Goal: Task Accomplishment & Management: Manage account settings

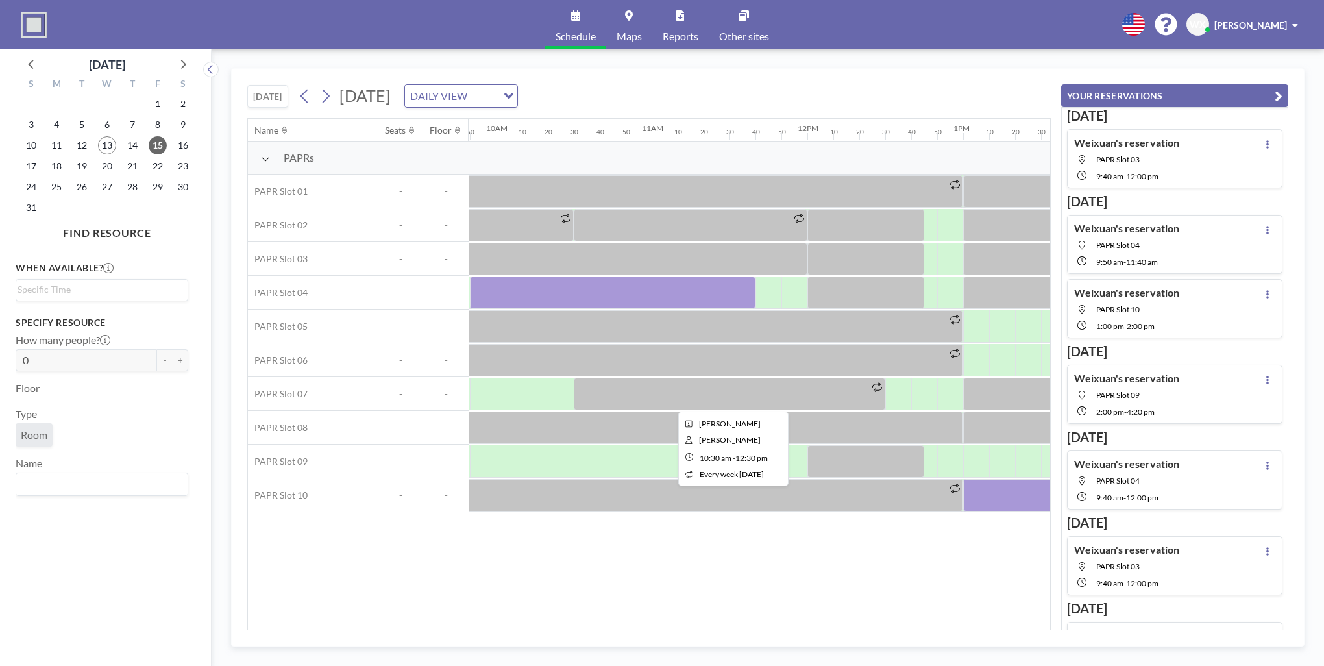
scroll to position [0, 1531]
click at [304, 99] on icon at bounding box center [305, 95] width 12 height 19
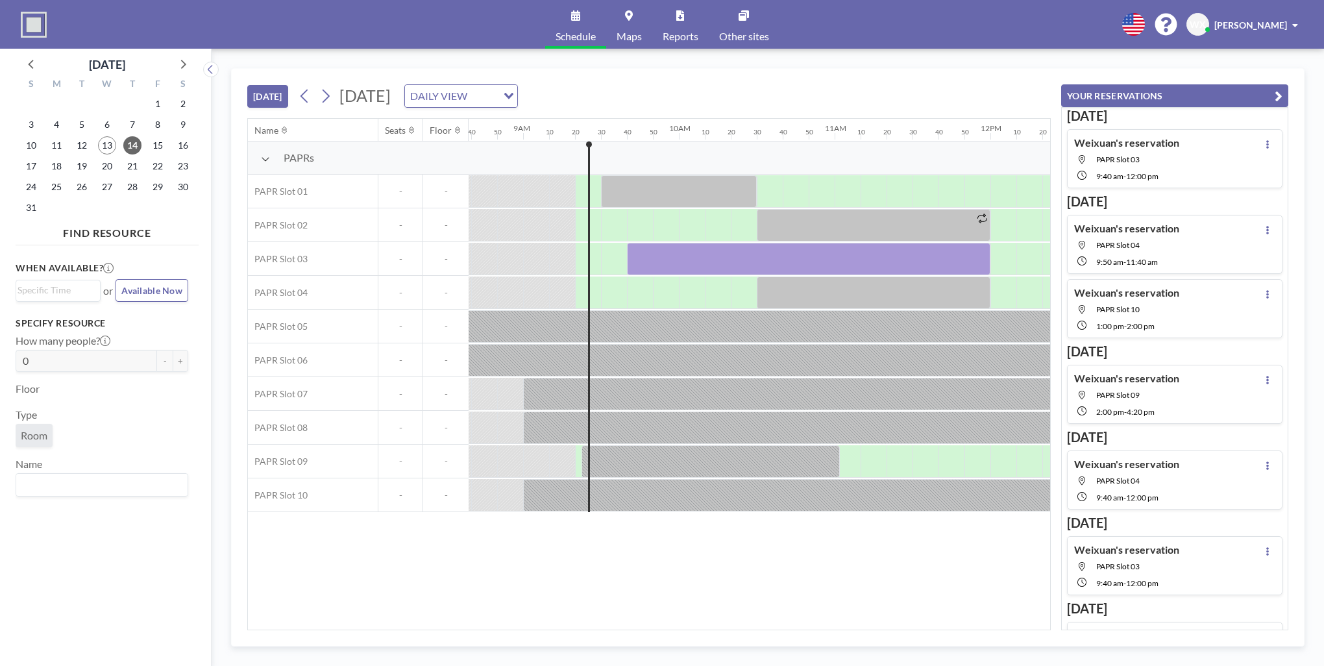
scroll to position [0, 1428]
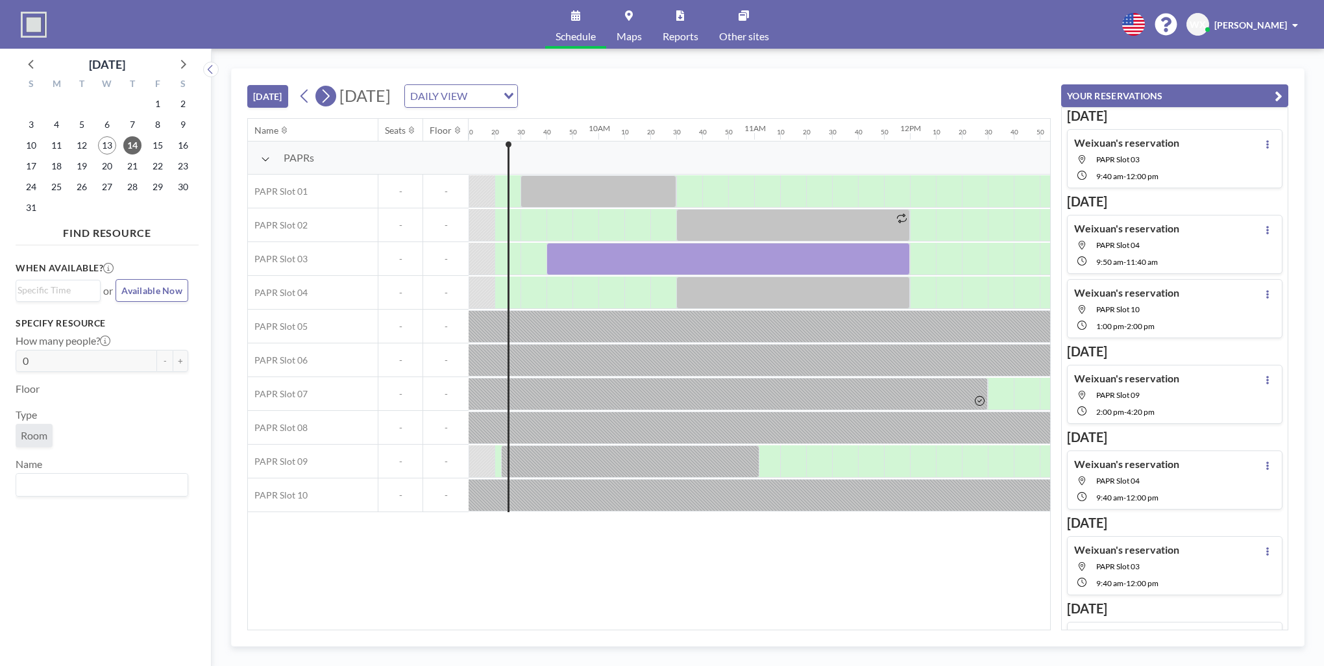
click at [330, 93] on icon at bounding box center [326, 97] width 7 height 14
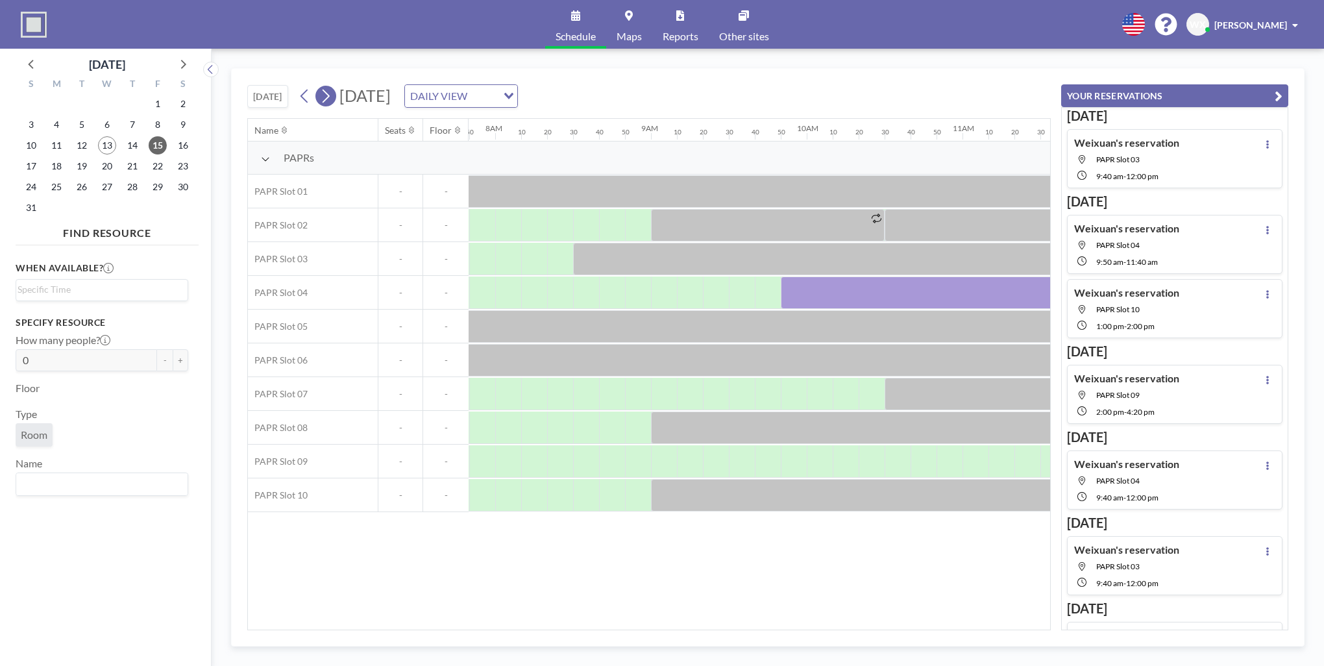
scroll to position [0, 1273]
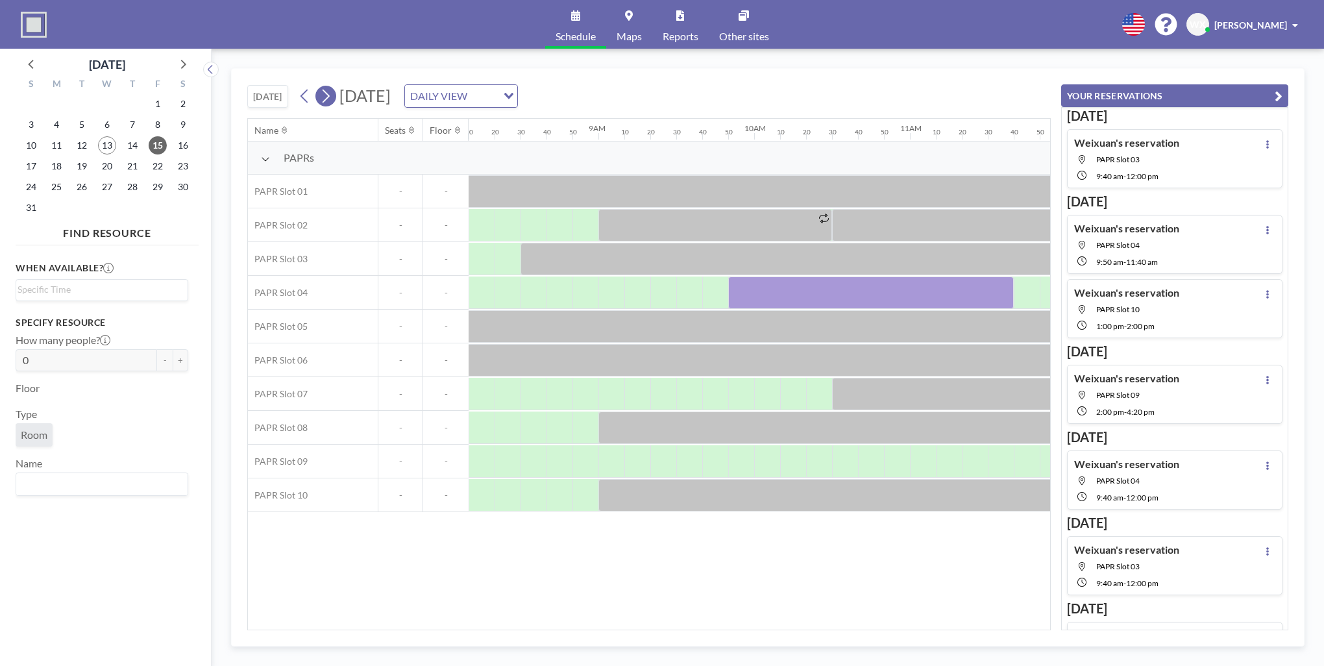
click at [328, 99] on icon at bounding box center [325, 95] width 12 height 19
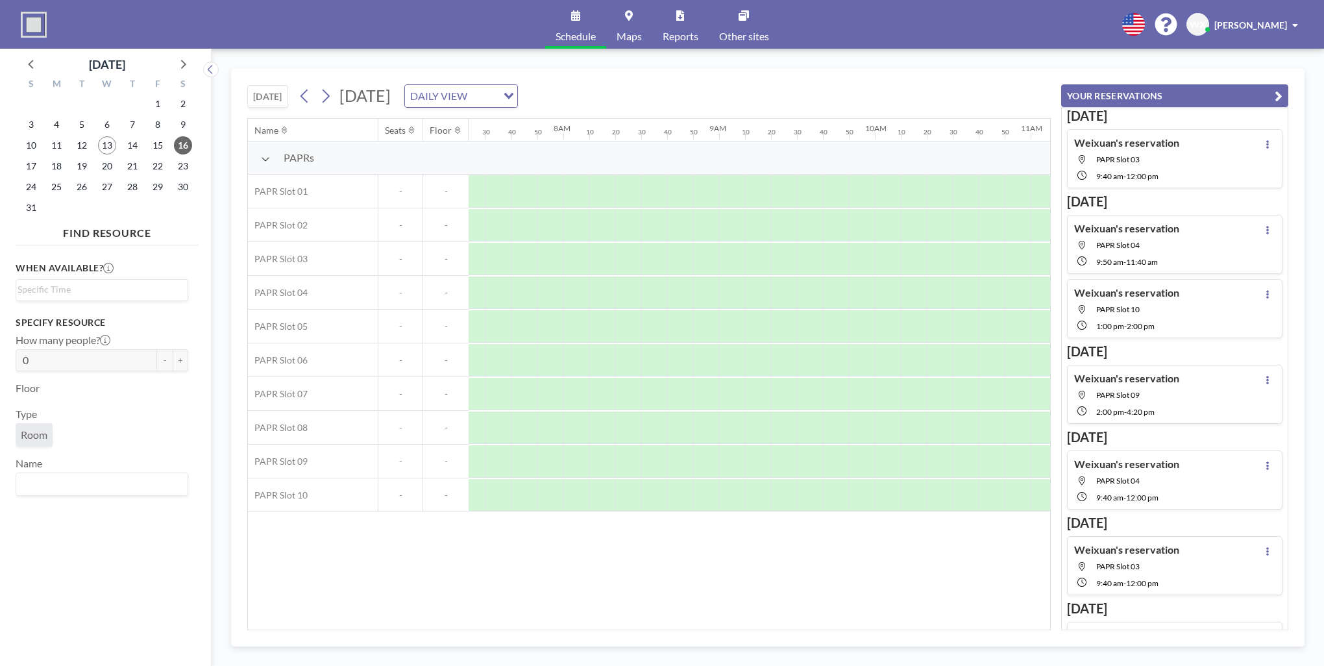
scroll to position [0, 1221]
click at [309, 93] on icon at bounding box center [305, 95] width 12 height 19
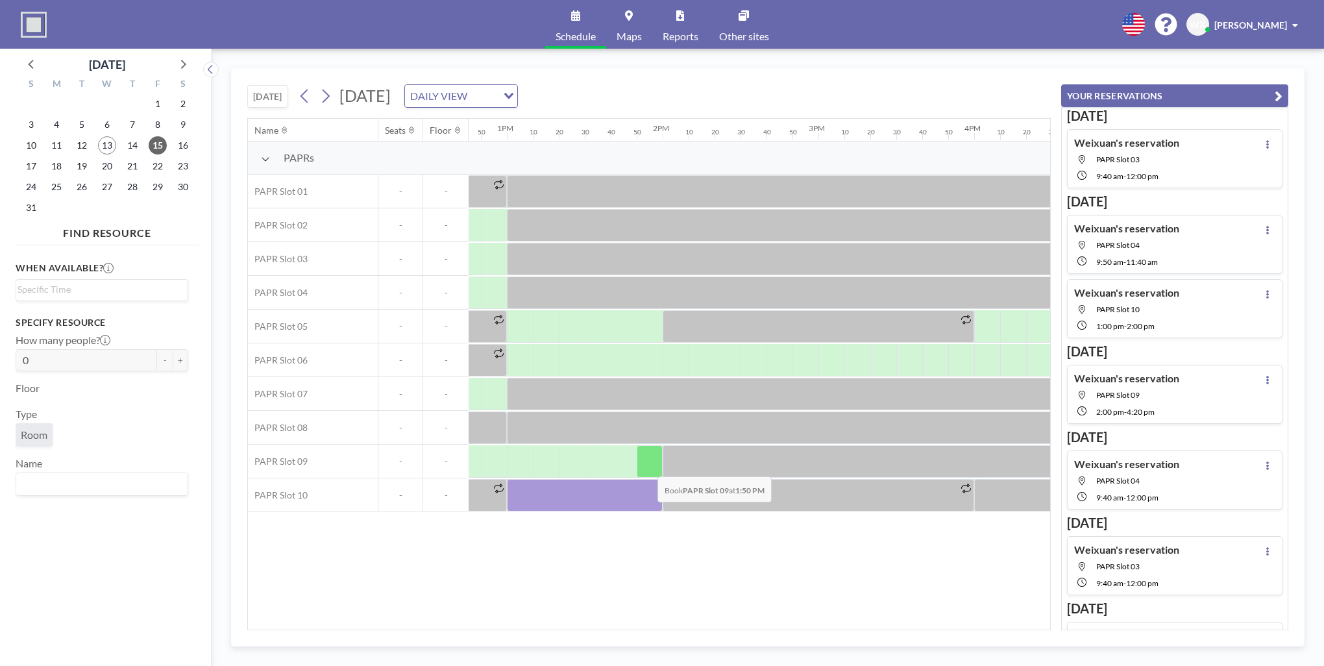
scroll to position [0, 1988]
drag, startPoint x: 614, startPoint y: 498, endPoint x: 705, endPoint y: 560, distance: 110.2
click at [705, 560] on div "Name Seats Floor 12AM 10 20 30 40 50 1AM 10 20 30 40 50 2AM 10 20 30 40 50 3AM …" at bounding box center [649, 374] width 802 height 511
click at [617, 497] on div at bounding box center [584, 495] width 156 height 32
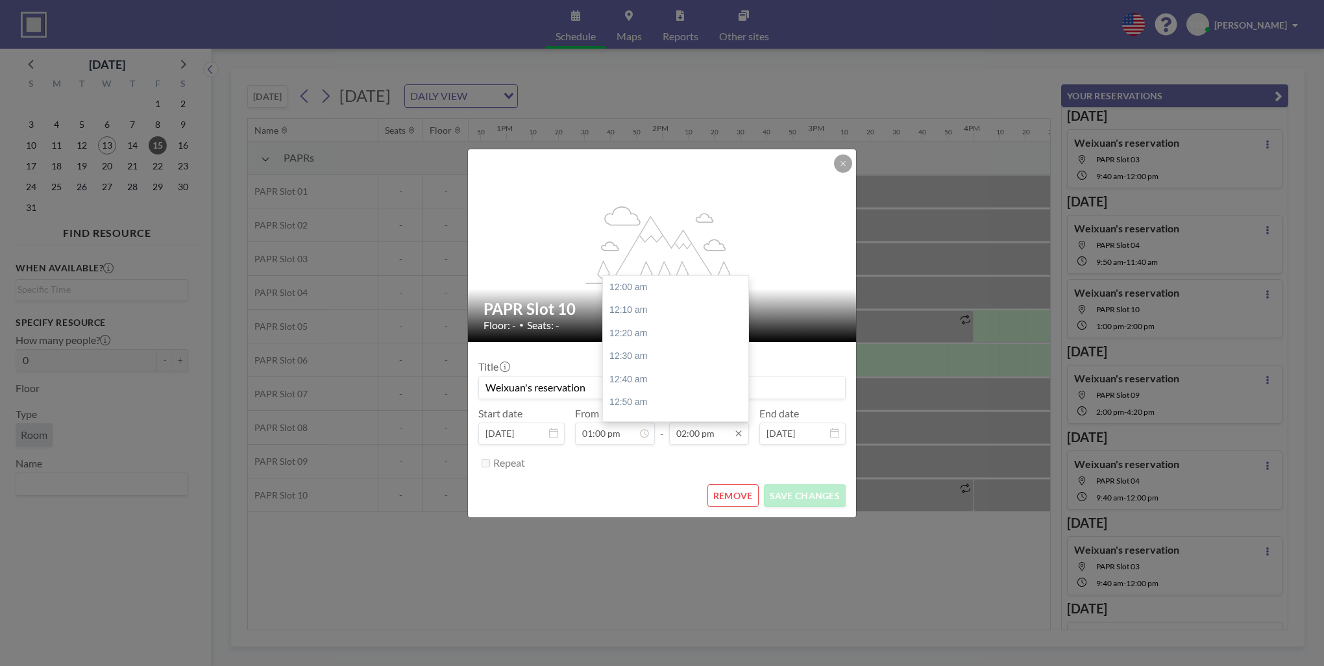
scroll to position [1941, 0]
click at [732, 496] on button "REMOVE" at bounding box center [733, 495] width 51 height 23
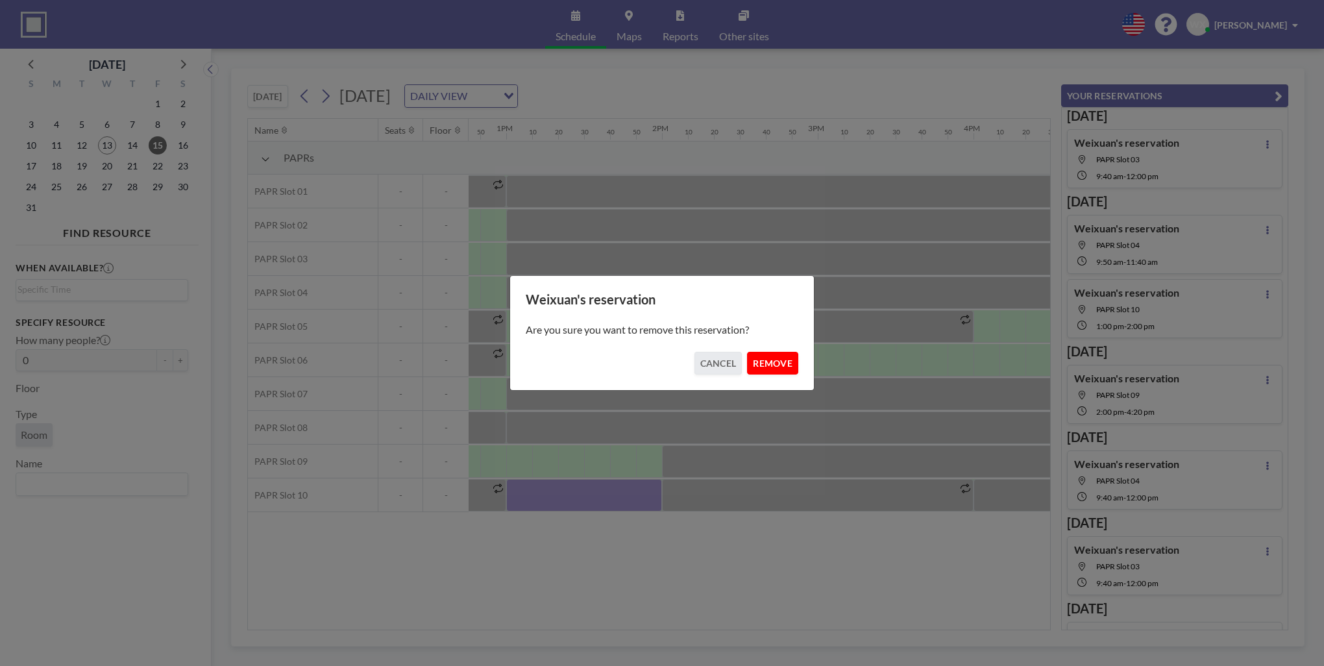
click at [769, 358] on button "REMOVE" at bounding box center [772, 363] width 51 height 23
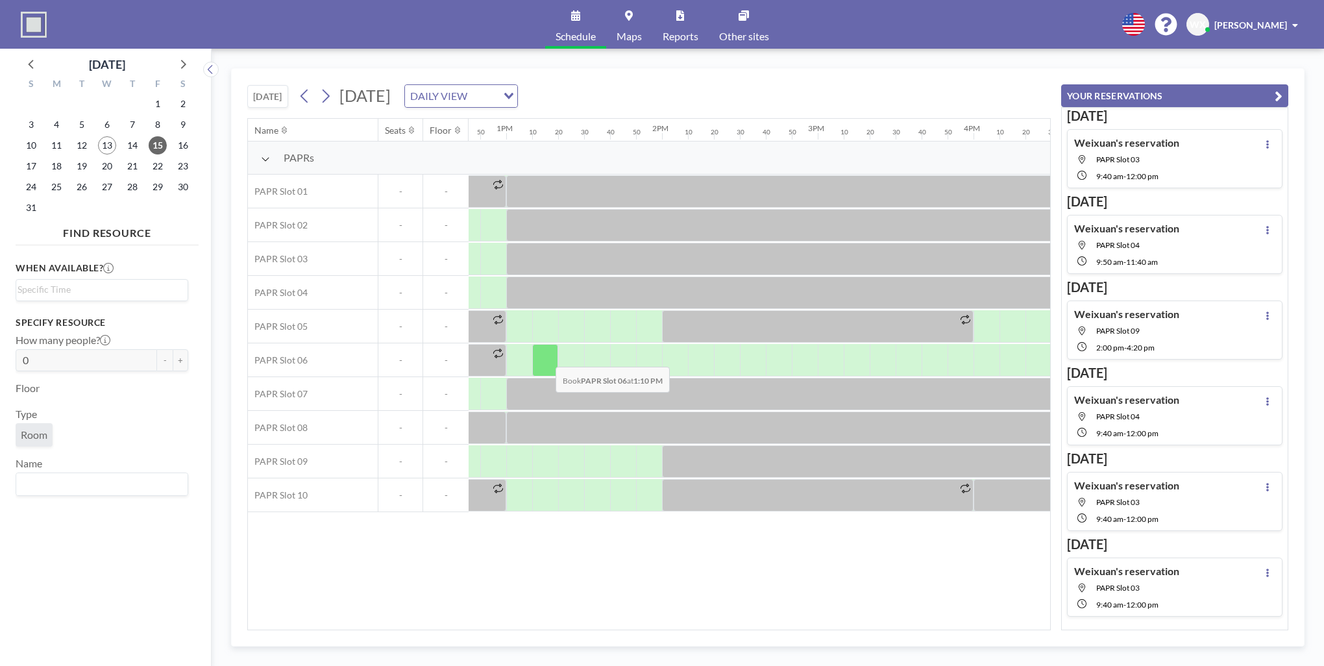
click at [545, 357] on div at bounding box center [545, 360] width 26 height 32
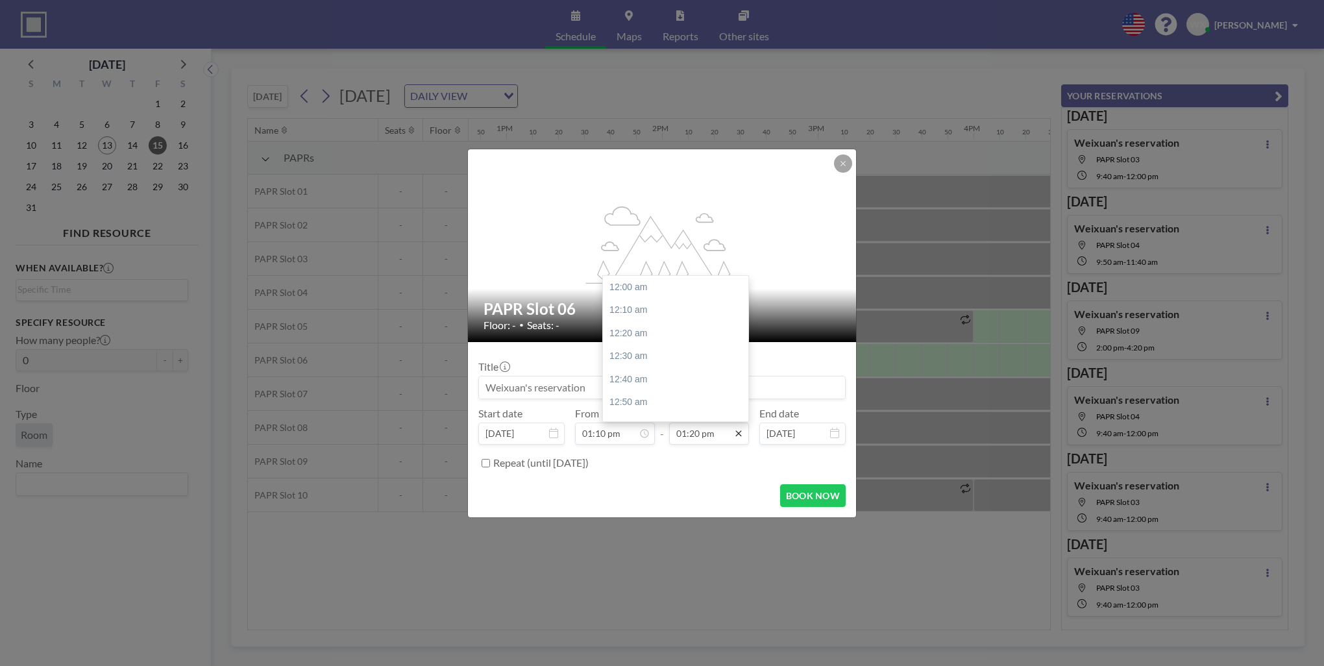
scroll to position [1849, 0]
click at [737, 434] on icon at bounding box center [739, 434] width 10 height 10
click at [657, 412] on div "03:10 pm" at bounding box center [679, 411] width 152 height 23
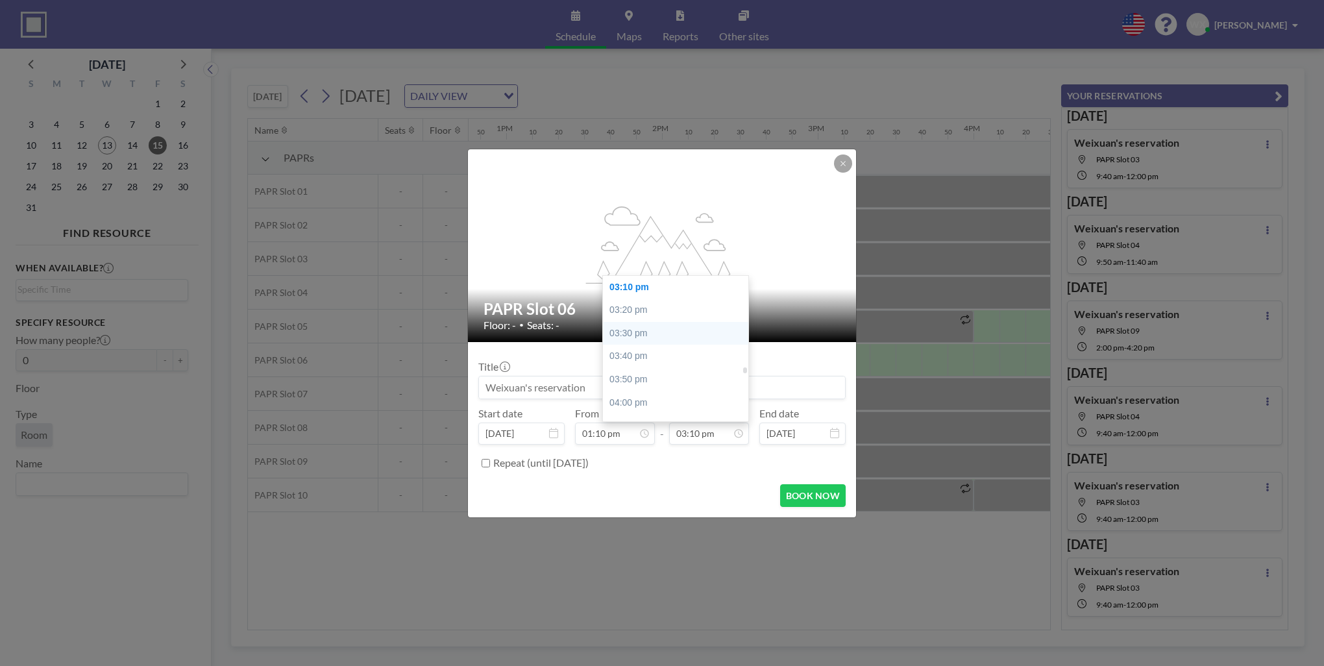
click at [649, 332] on div "03:30 pm" at bounding box center [679, 333] width 152 height 23
type input "03:30 pm"
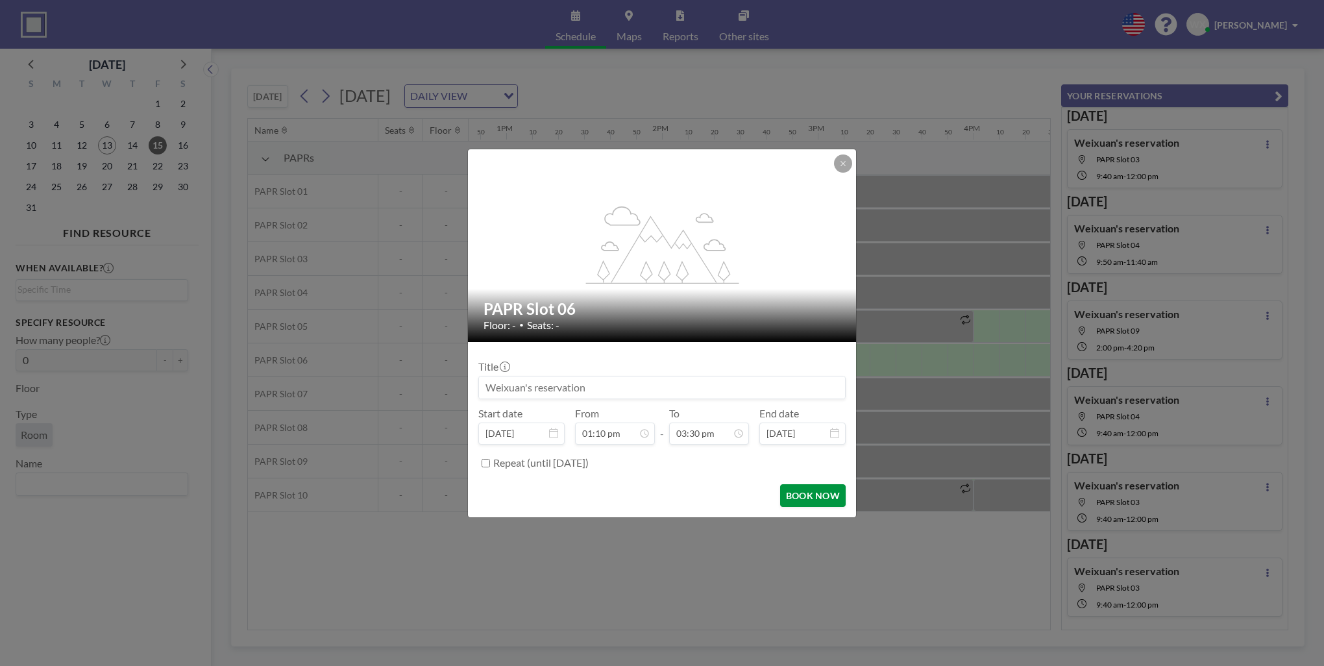
click at [819, 491] on button "BOOK NOW" at bounding box center [813, 495] width 66 height 23
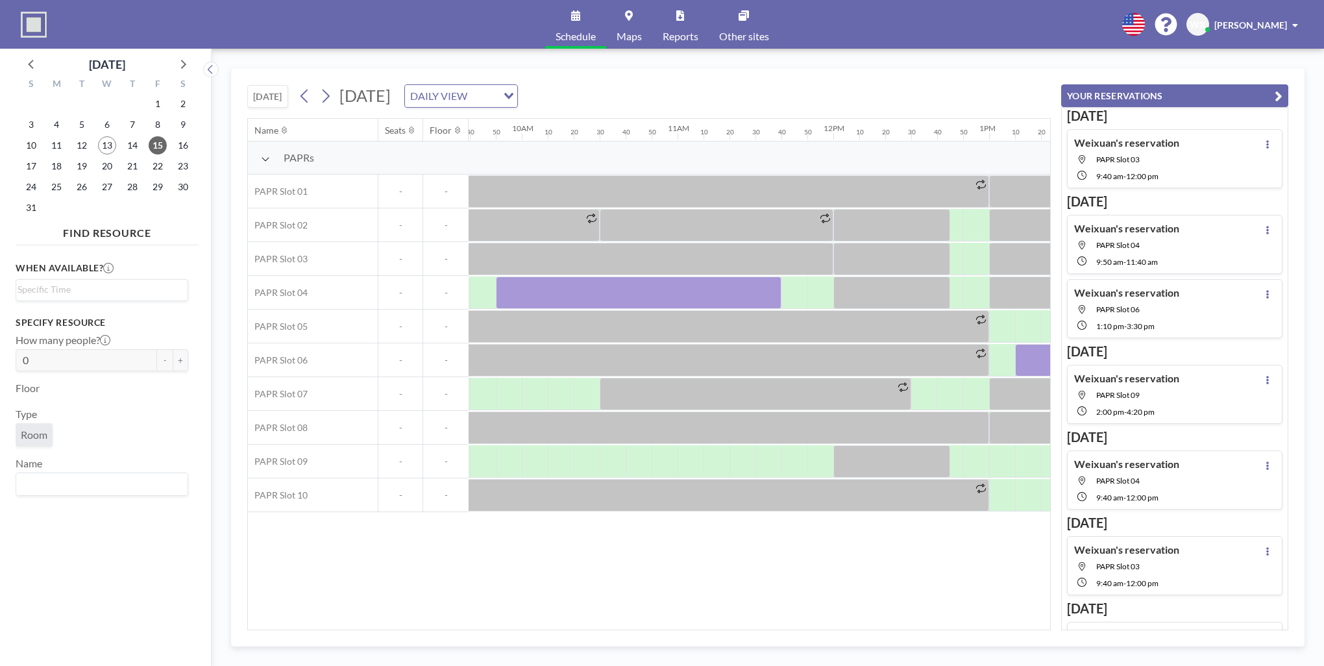
scroll to position [0, 1423]
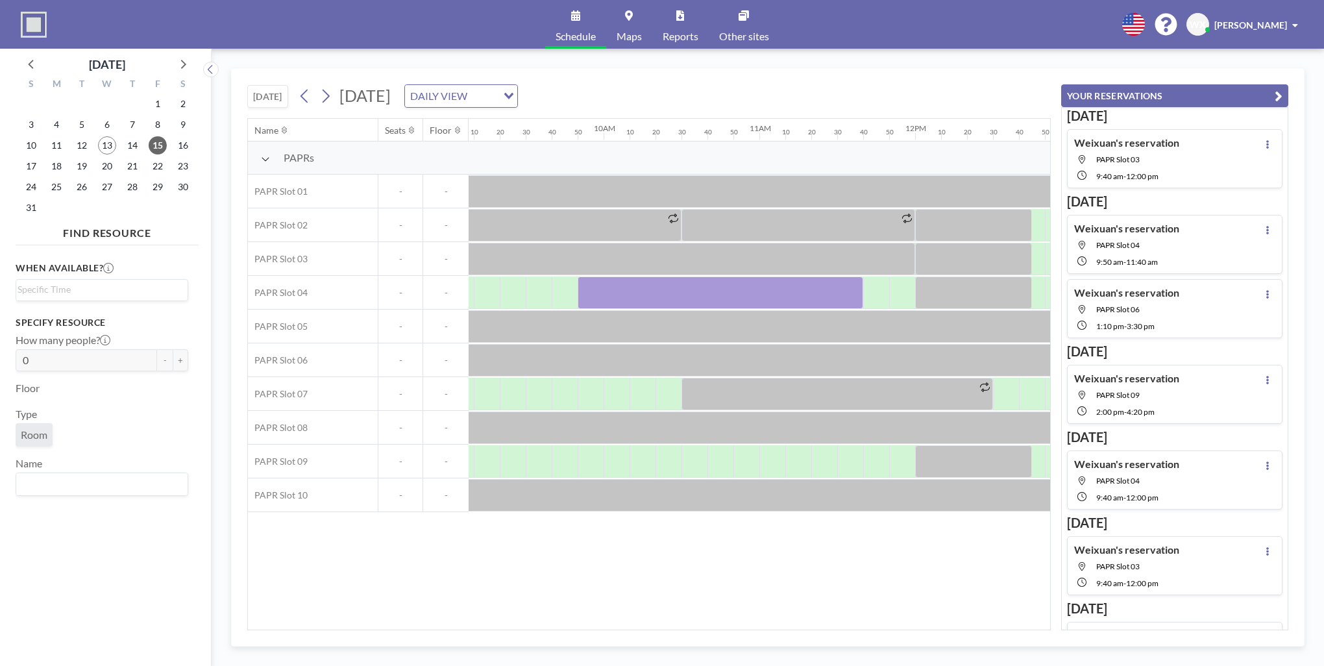
click at [273, 94] on button "[DATE]" at bounding box center [267, 96] width 41 height 23
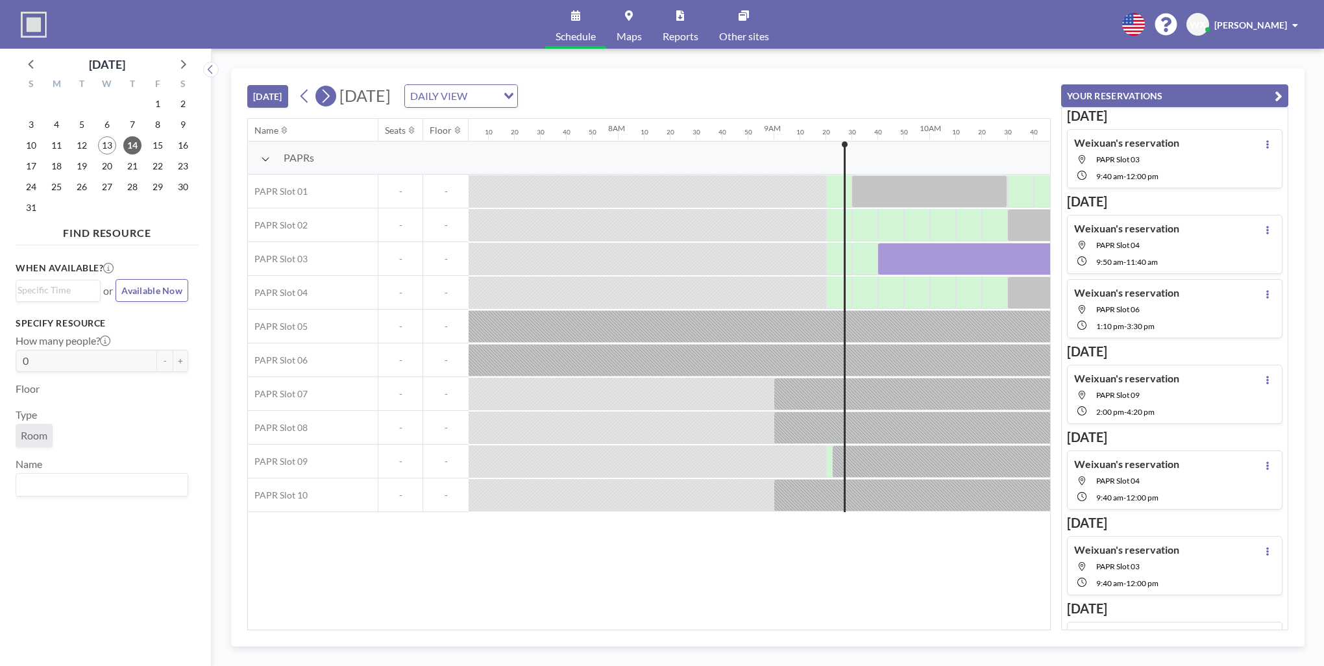
scroll to position [0, 1428]
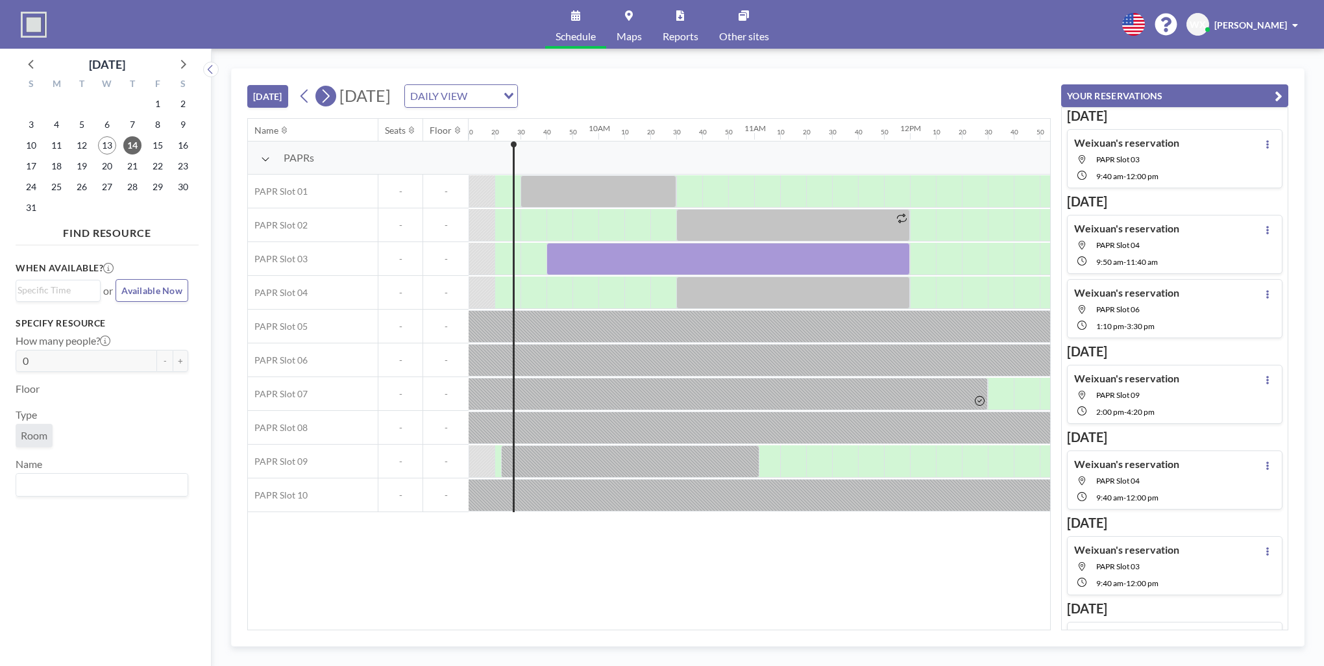
click at [328, 99] on icon at bounding box center [325, 95] width 12 height 19
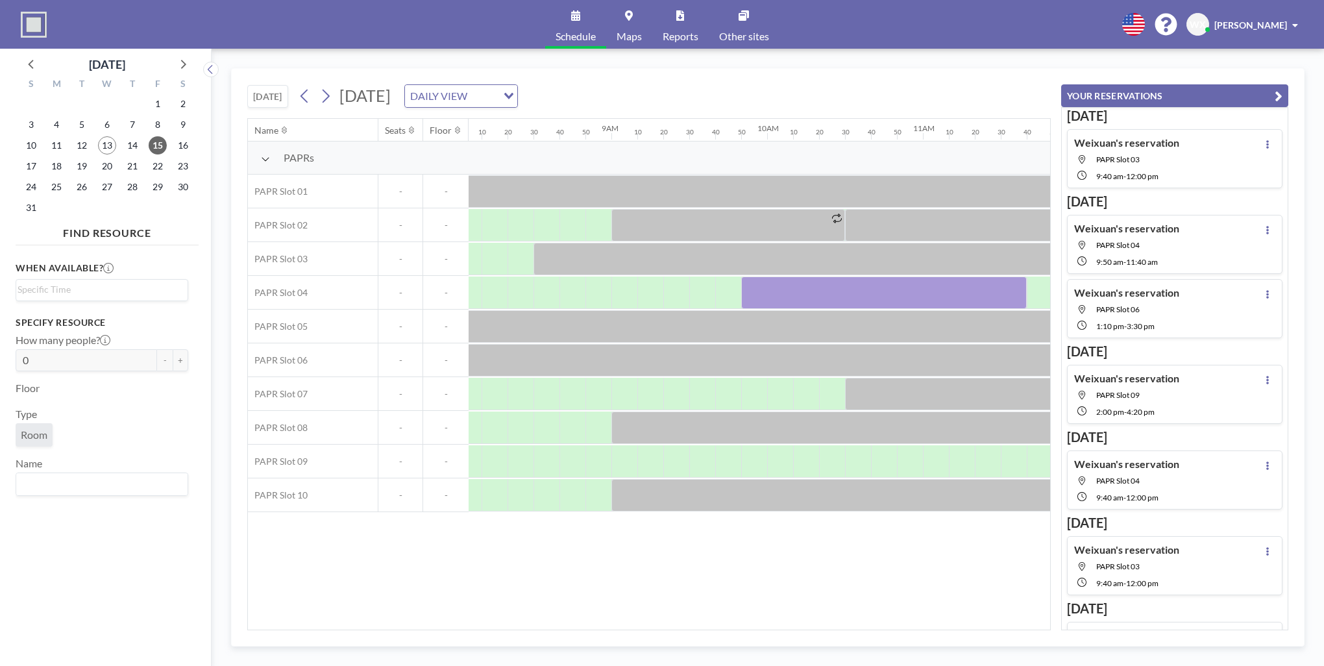
scroll to position [0, 1273]
click at [304, 95] on icon at bounding box center [304, 97] width 7 height 14
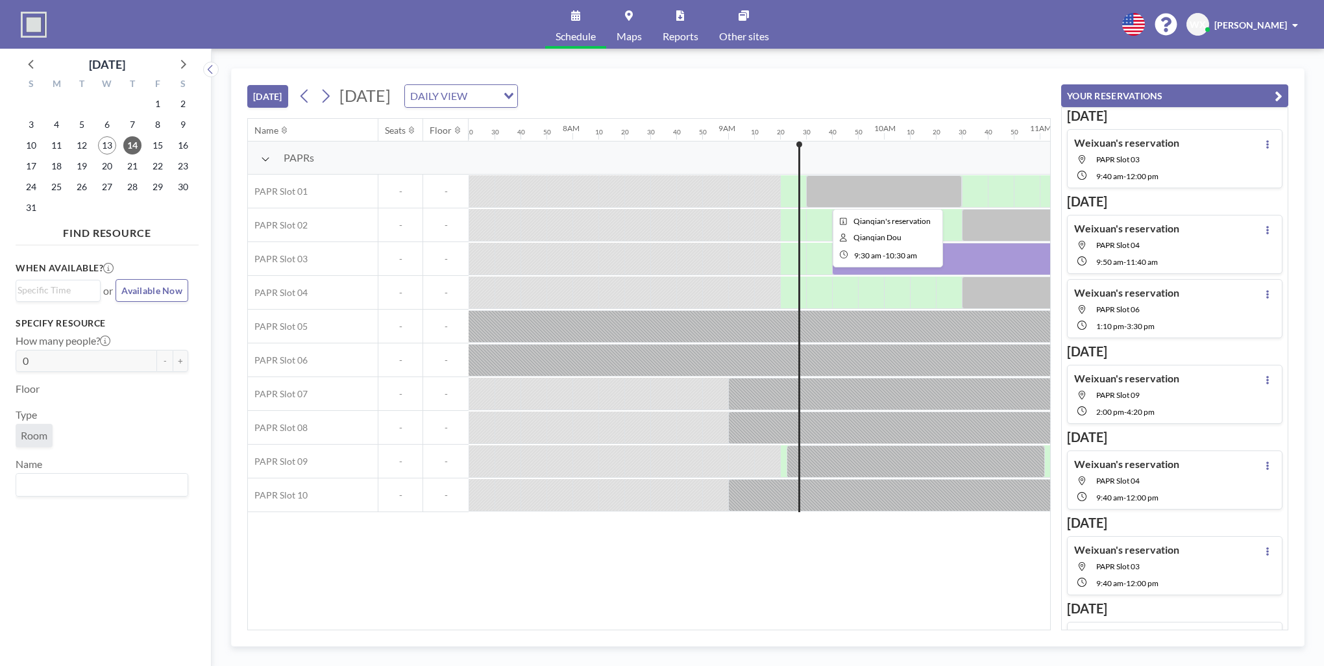
scroll to position [0, 1428]
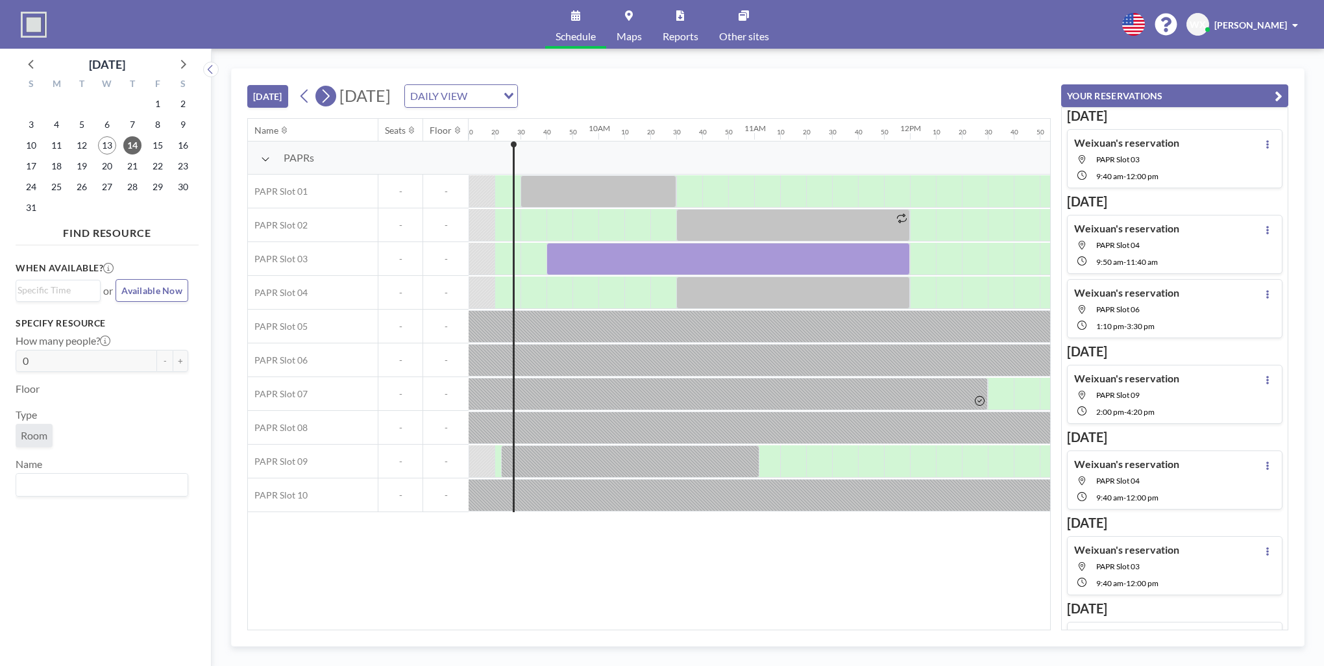
click at [332, 93] on icon at bounding box center [325, 95] width 12 height 19
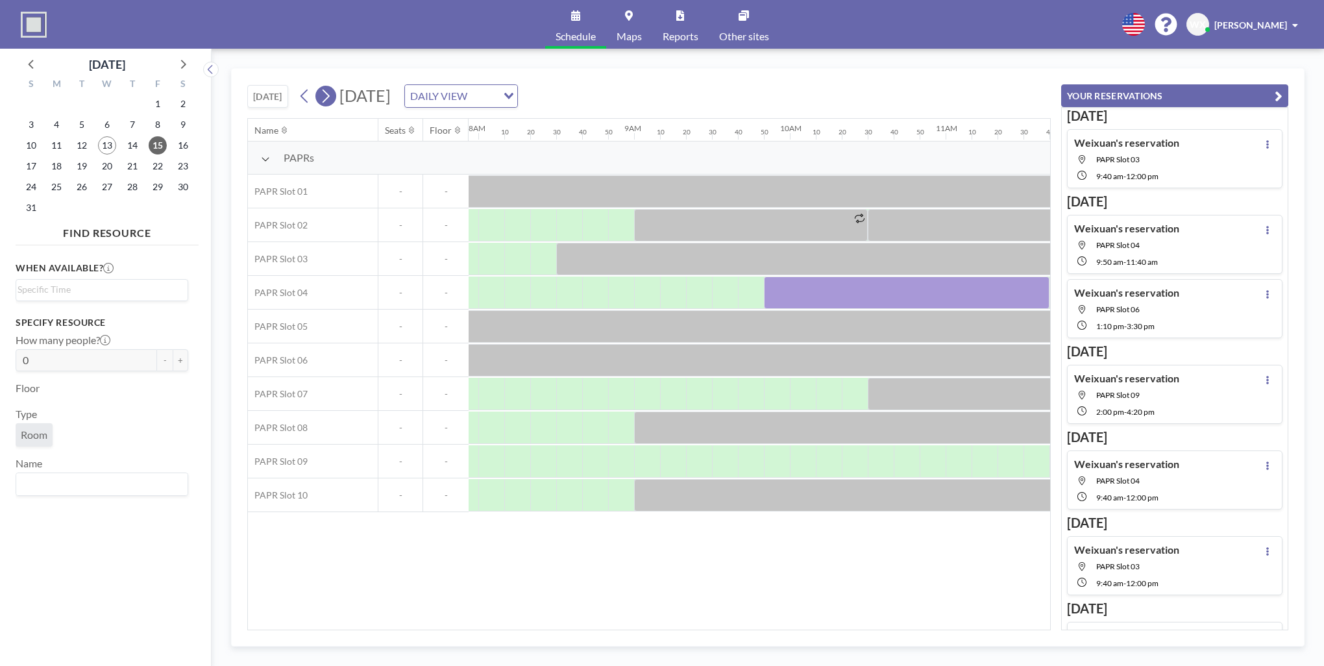
scroll to position [0, 1273]
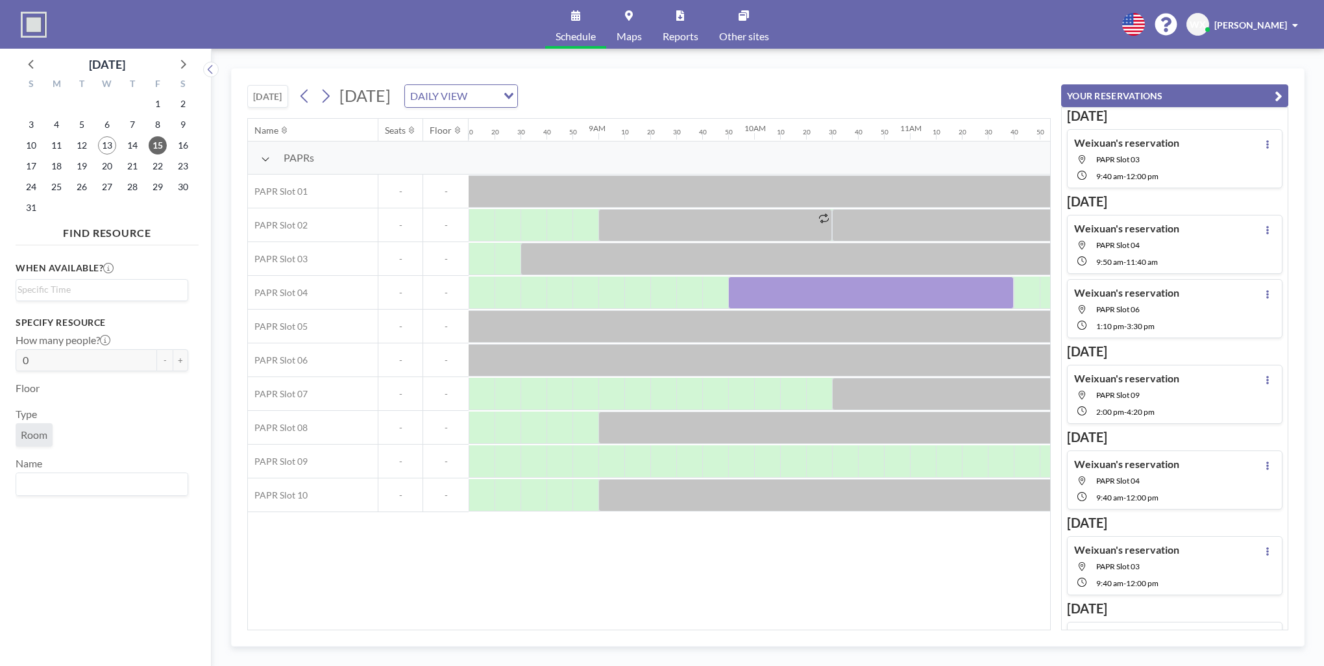
click at [571, 623] on div "Name Seats Floor 12AM 10 20 30 40 50 1AM 10 20 30 40 50 2AM 10 20 30 40 50 3AM …" at bounding box center [649, 374] width 802 height 511
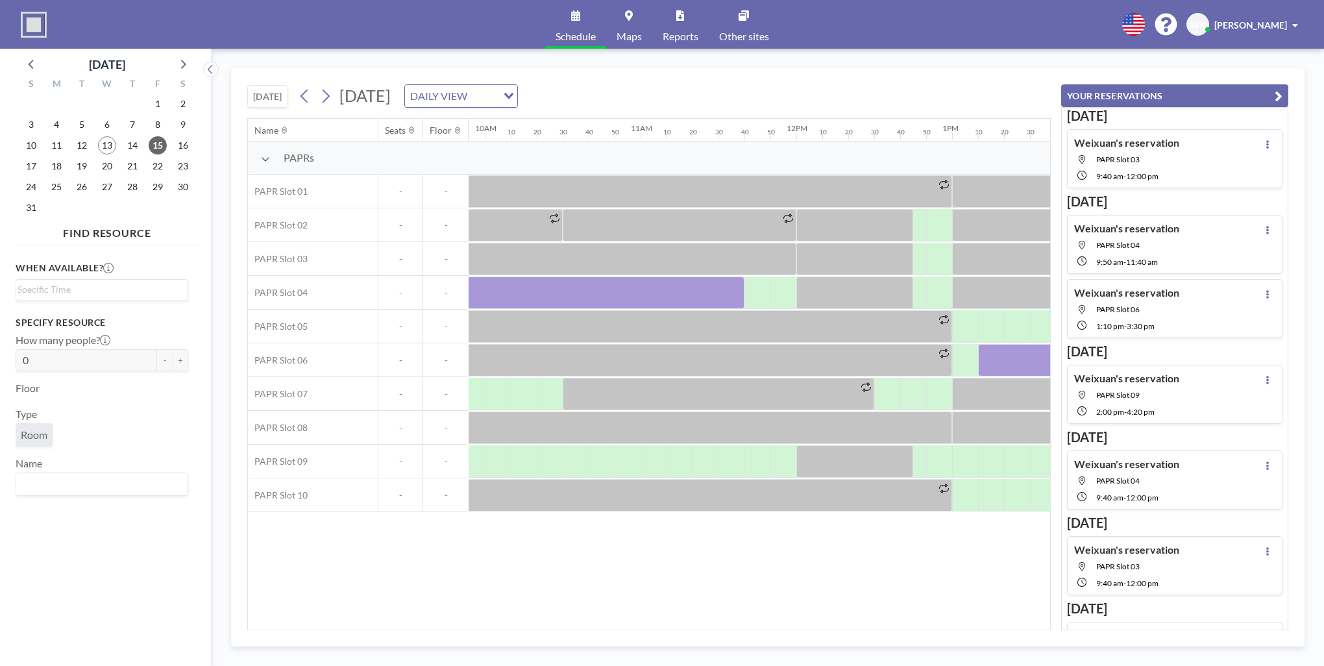
scroll to position [0, 1371]
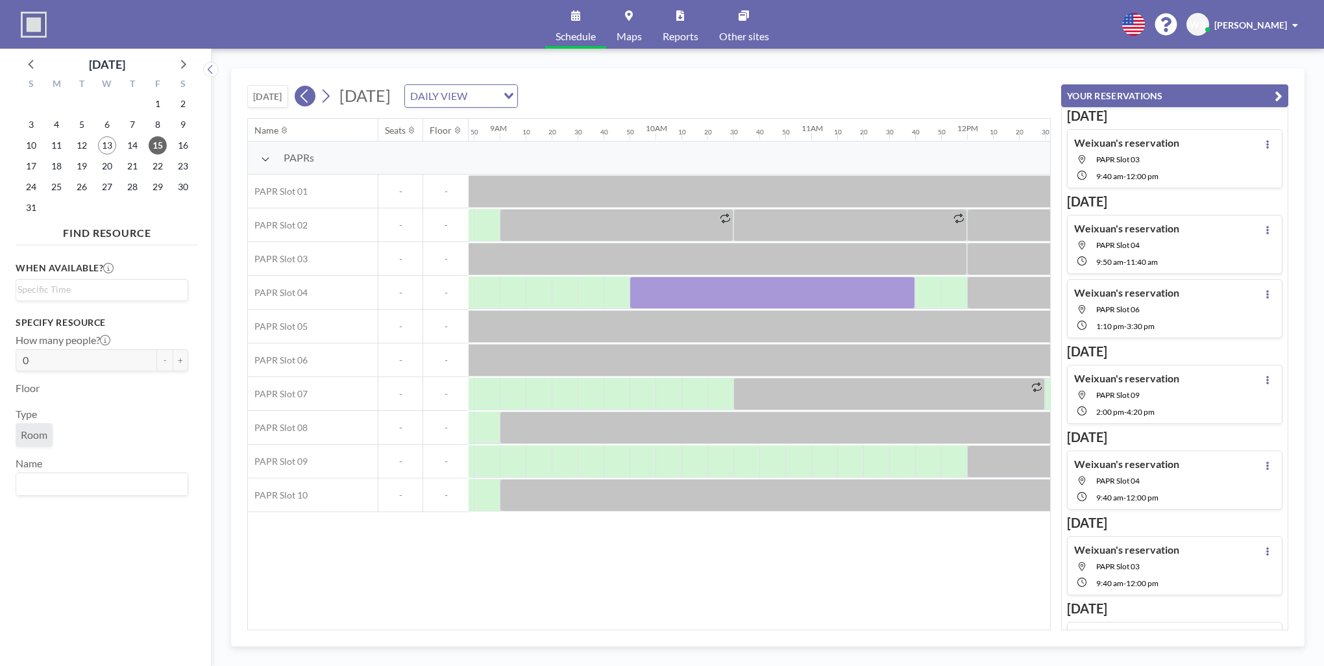
click at [307, 101] on icon at bounding box center [305, 95] width 12 height 19
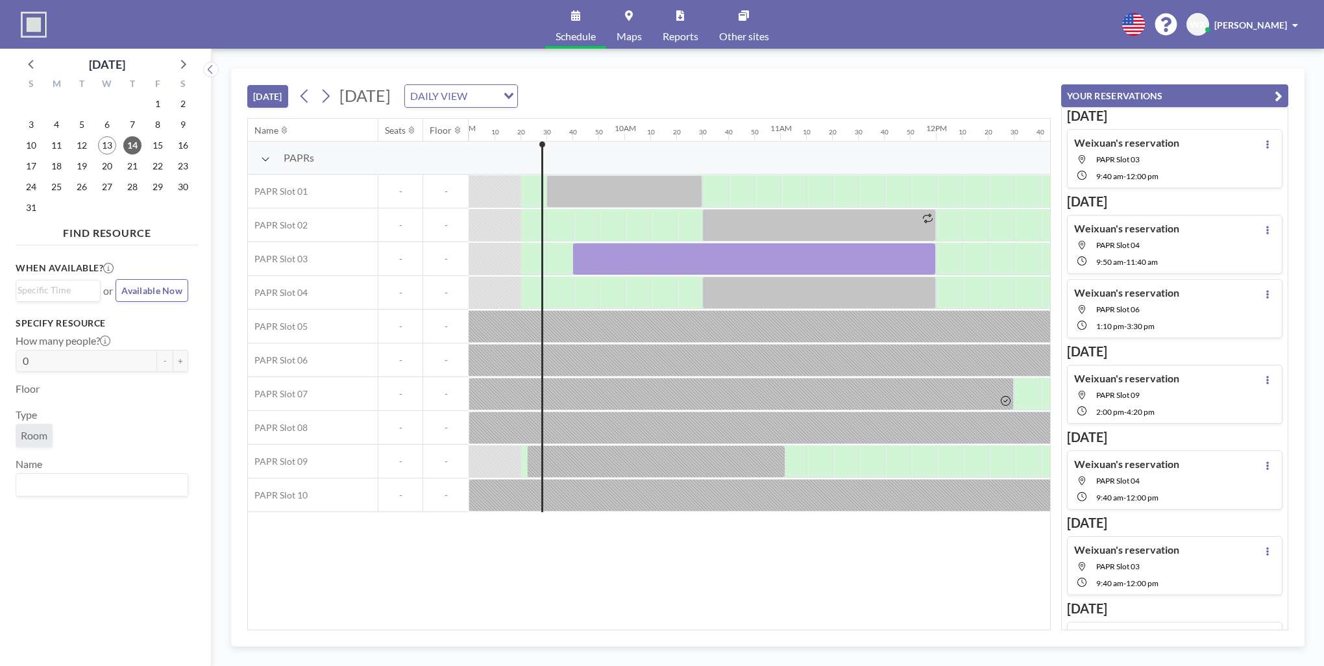
scroll to position [0, 1428]
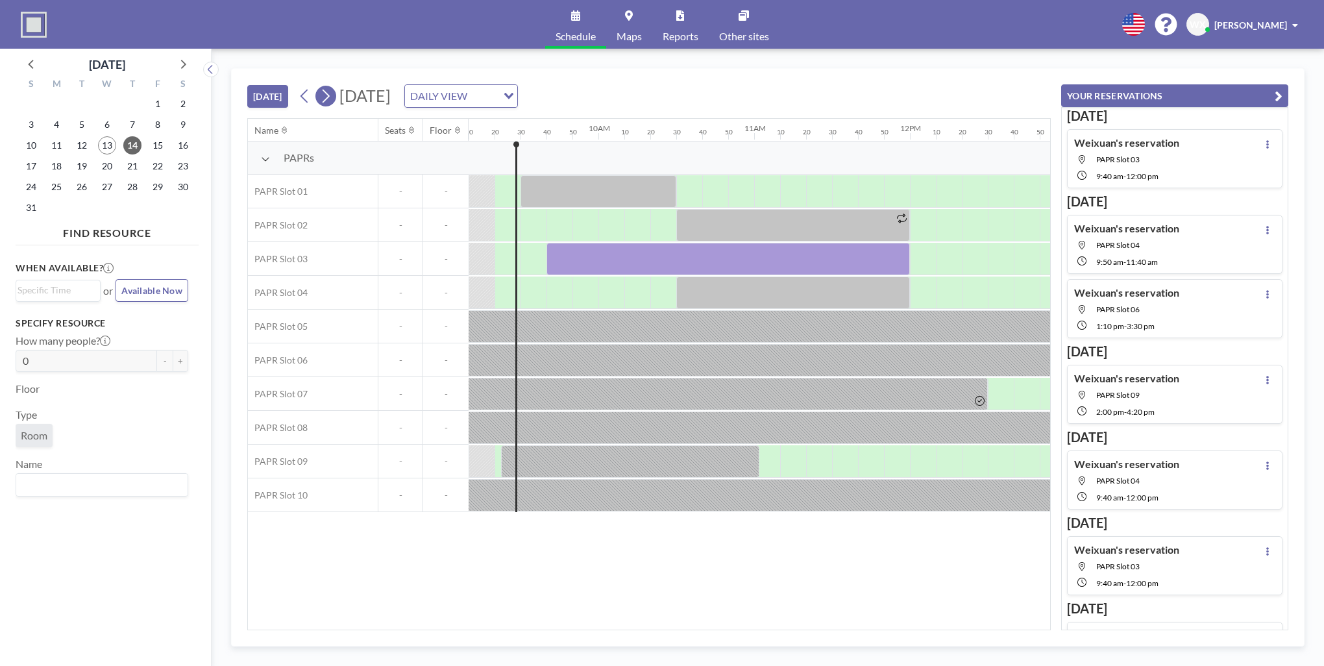
click at [325, 98] on icon at bounding box center [325, 95] width 12 height 19
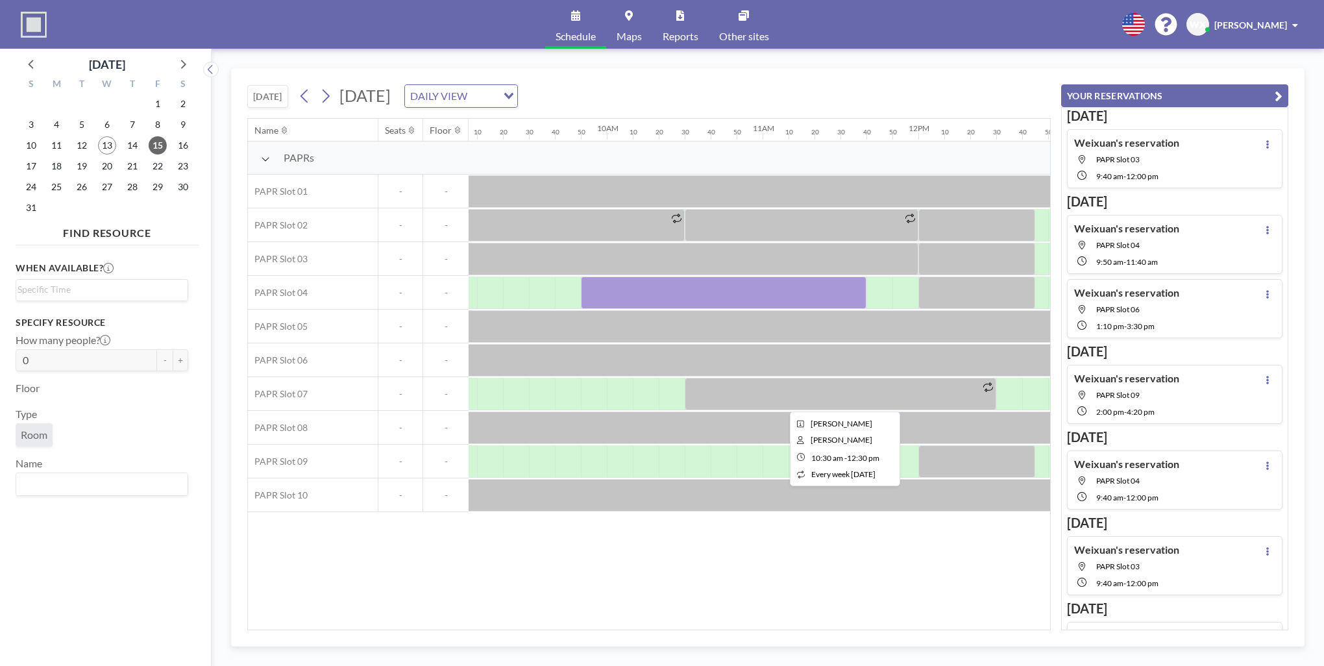
scroll to position [0, 1419]
